Goal: Transaction & Acquisition: Book appointment/travel/reservation

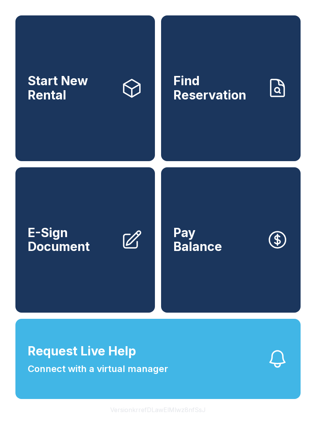
click at [84, 122] on link "Start New Rental" at bounding box center [85, 88] width 140 height 146
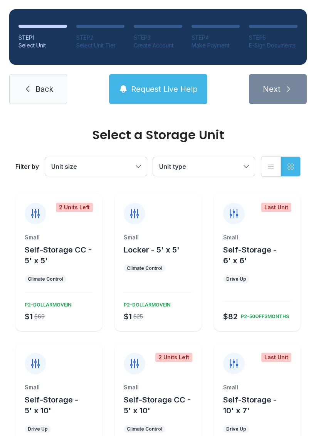
click at [45, 93] on span "Back" at bounding box center [44, 89] width 18 height 11
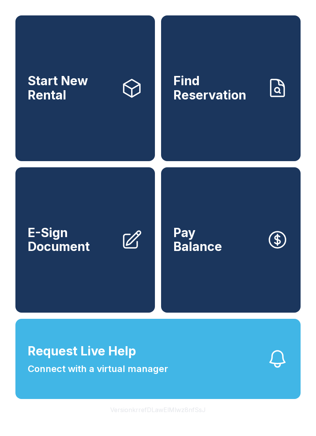
click at [148, 421] on button "Version krrefDLawElMlwz8nfSsJ" at bounding box center [158, 410] width 108 height 22
click at [156, 421] on button "Version krrefDLawElMlwz8nfSsJ" at bounding box center [158, 410] width 108 height 22
click at [160, 421] on button "Version krrefDLawElMlwz8nfSsJ" at bounding box center [158, 410] width 108 height 22
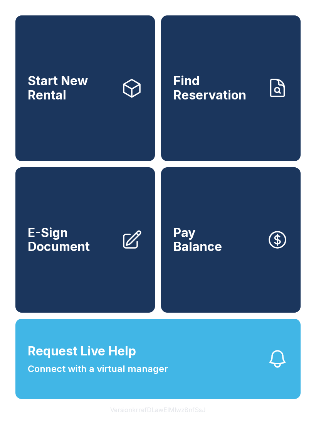
click at [159, 421] on button "Version krrefDLawElMlwz8nfSsJ" at bounding box center [158, 410] width 108 height 22
click at [164, 421] on button "Version krrefDLawElMlwz8nfSsJ" at bounding box center [158, 410] width 108 height 22
